Goal: Share content: Share content

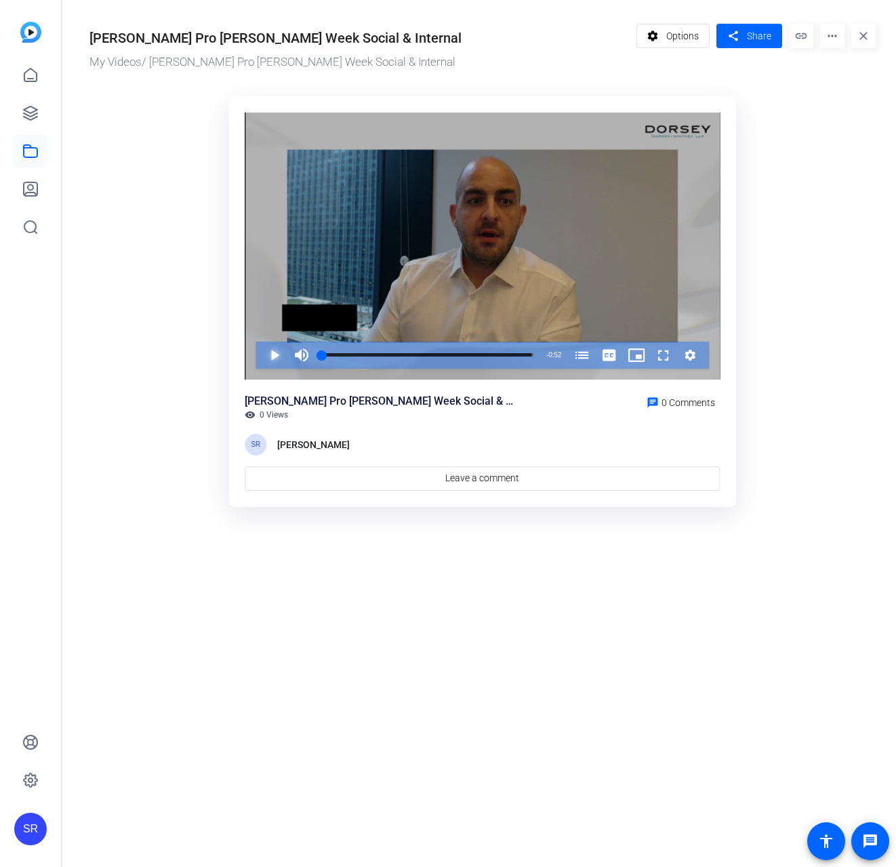
click at [261, 359] on span "Video Player" at bounding box center [261, 355] width 0 height 27
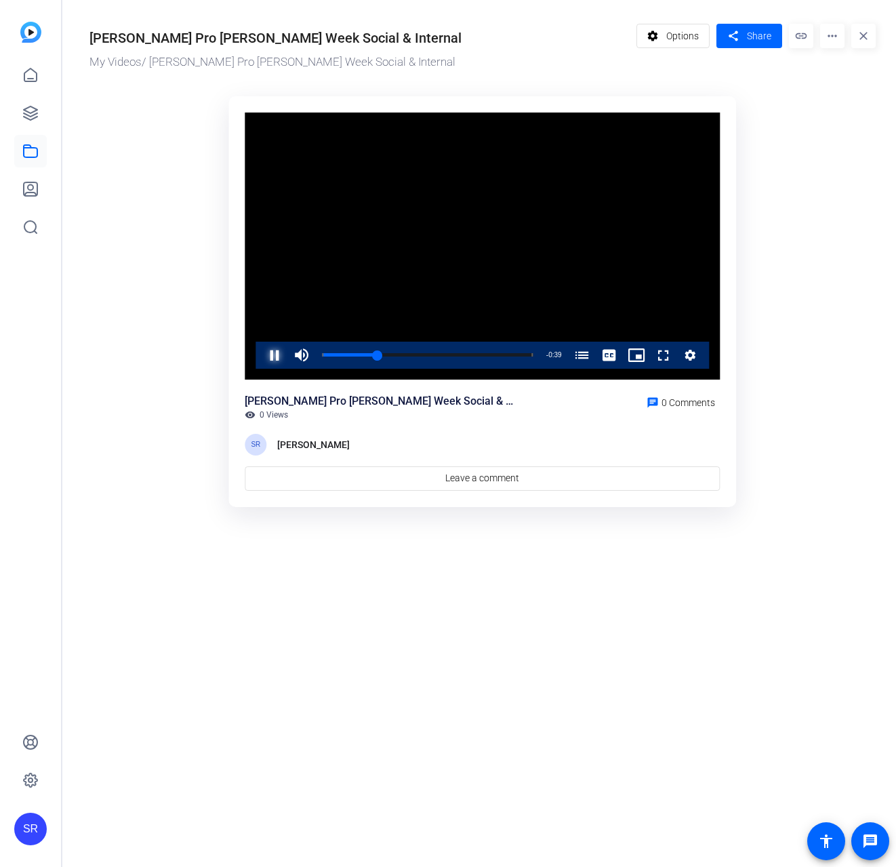
click at [261, 357] on span "Video Player" at bounding box center [261, 355] width 0 height 27
click at [261, 361] on span "Video Player" at bounding box center [261, 355] width 0 height 27
click at [342, 354] on div "Progress Bar" at bounding box center [361, 355] width 79 height 7
click at [359, 354] on div "Loaded : 100.00% 0:03 0:10 Pro-[PERSON_NAME] Work (00:00)" at bounding box center [427, 354] width 211 height 3
click at [326, 352] on div "Loaded : 100.00% 0:01 0:08 Pro-[PERSON_NAME] Work (00:00)" at bounding box center [427, 355] width 224 height 27
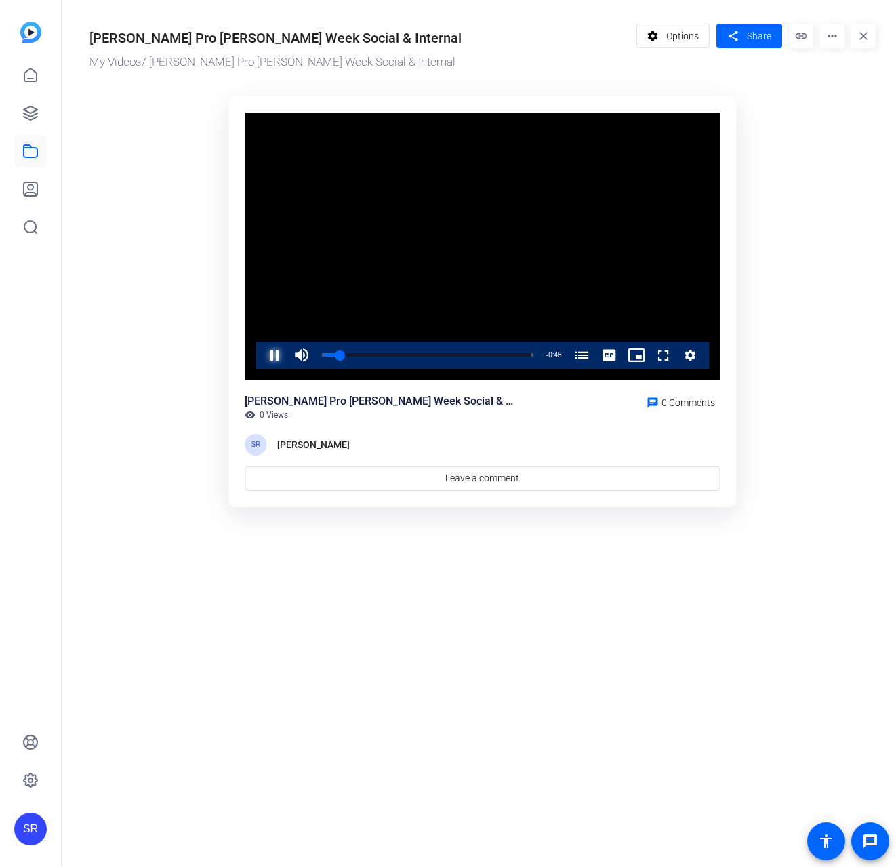
click at [261, 351] on span "Video Player" at bounding box center [261, 355] width 0 height 27
click at [724, 33] on span at bounding box center [749, 36] width 66 height 33
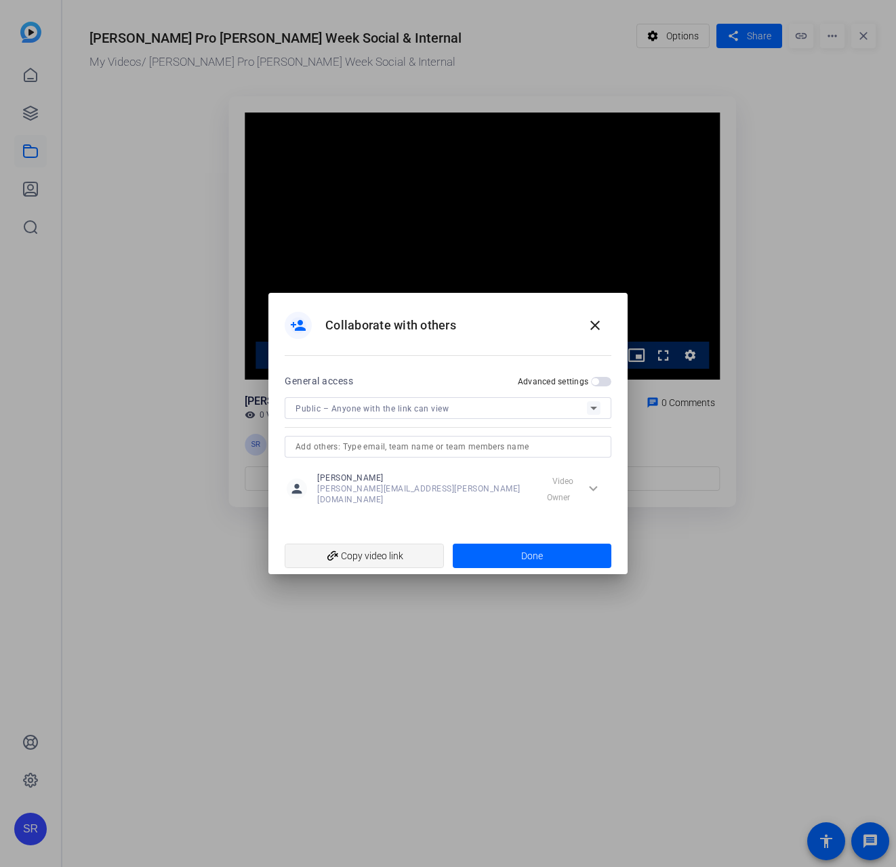
click at [385, 559] on span "add_link Copy video link" at bounding box center [365, 556] width 138 height 26
click at [367, 549] on span "add_link Copy video link" at bounding box center [365, 556] width 138 height 26
